Goal: Task Accomplishment & Management: Complete application form

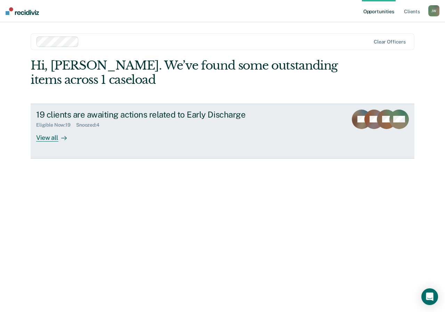
click at [58, 136] on div at bounding box center [62, 137] width 8 height 8
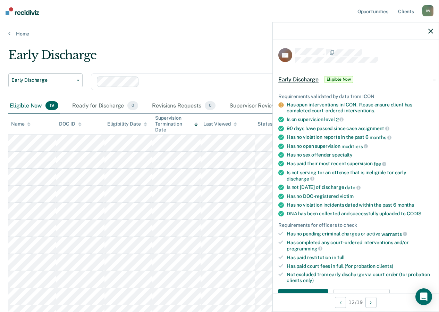
click at [347, 77] on span "Eligible Now" at bounding box center [339, 79] width 30 height 7
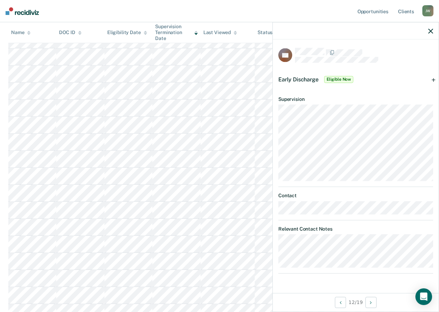
scroll to position [134, 0]
click at [431, 31] on icon "button" at bounding box center [431, 30] width 5 height 5
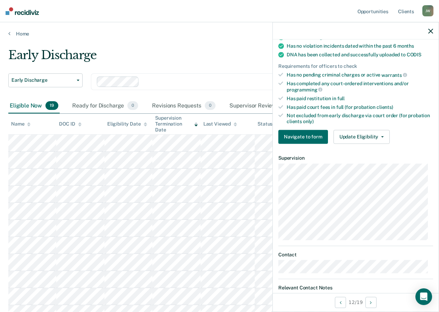
scroll to position [166, 0]
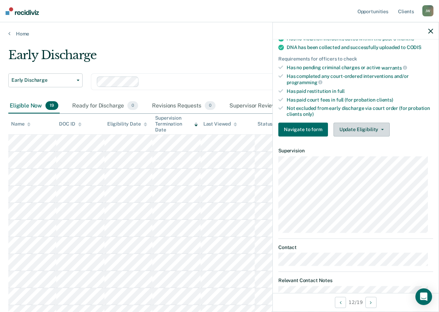
click at [375, 129] on button "Update Eligibility" at bounding box center [362, 129] width 56 height 14
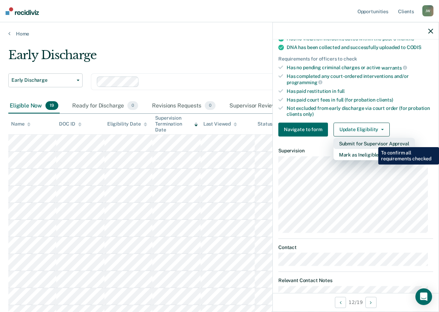
click at [373, 142] on button "Submit for Supervisor Approval" at bounding box center [374, 143] width 81 height 11
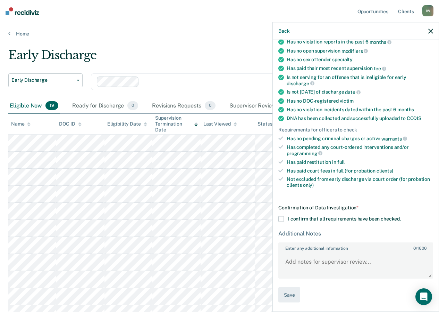
click at [281, 217] on span at bounding box center [282, 219] width 6 height 6
click at [401, 216] on input "I confirm that all requirements have been checked." at bounding box center [401, 216] width 0 height 0
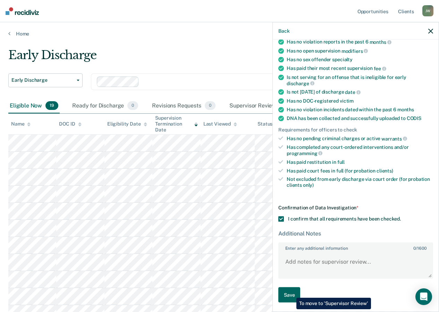
click at [291, 292] on button "Save" at bounding box center [290, 295] width 22 height 16
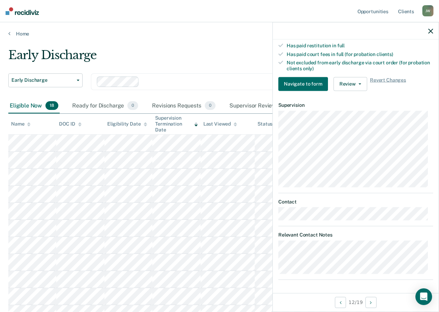
scroll to position [174, 0]
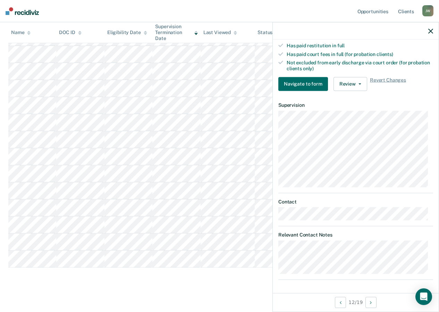
click at [431, 29] on icon "button" at bounding box center [431, 30] width 5 height 5
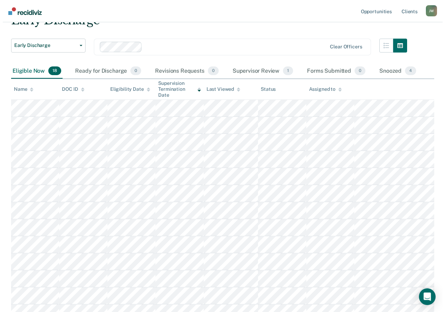
scroll to position [0, 0]
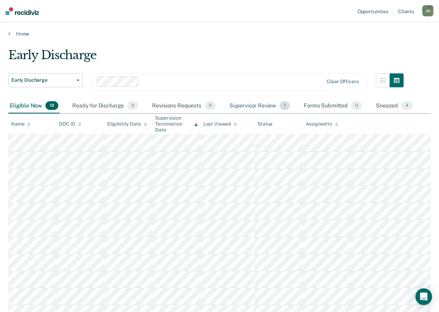
click at [260, 106] on div "Supervisor Review 1" at bounding box center [260, 105] width 64 height 15
